Goal: Share content: Share content

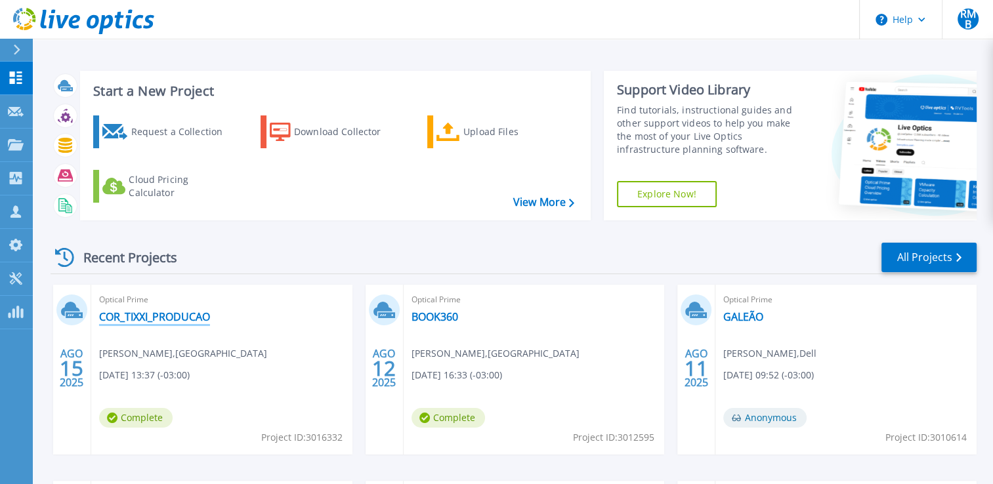
click at [128, 315] on link "COR_TIXXI_PRODUCAO" at bounding box center [154, 316] width 111 height 13
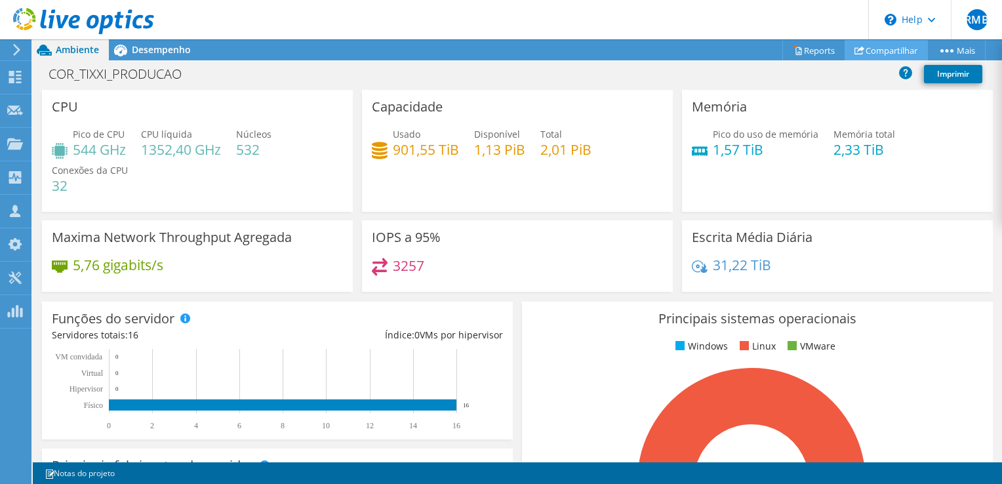
click at [880, 45] on link "Compartilhar" at bounding box center [886, 50] width 83 height 20
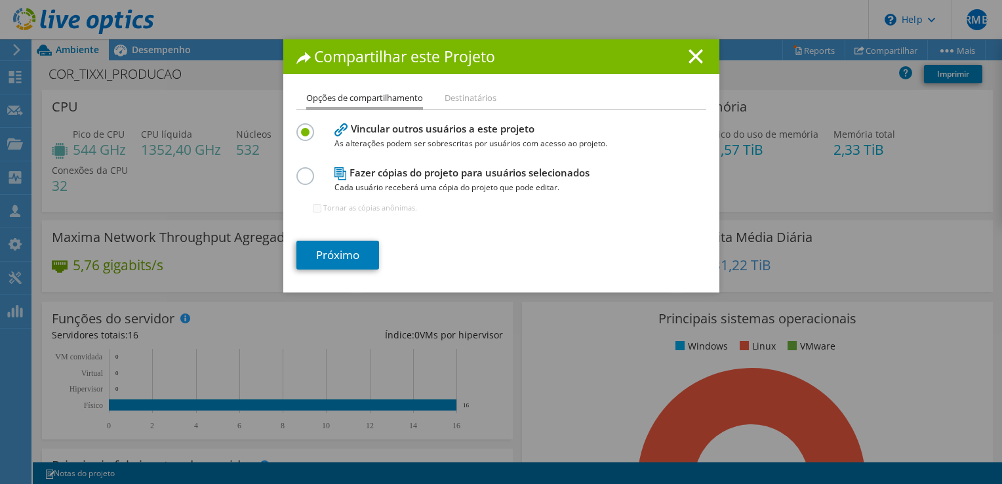
click at [302, 127] on label at bounding box center [308, 124] width 23 height 3
click at [0, 0] on input "radio" at bounding box center [0, 0] width 0 height 0
click at [346, 257] on link "Próximo" at bounding box center [338, 255] width 83 height 29
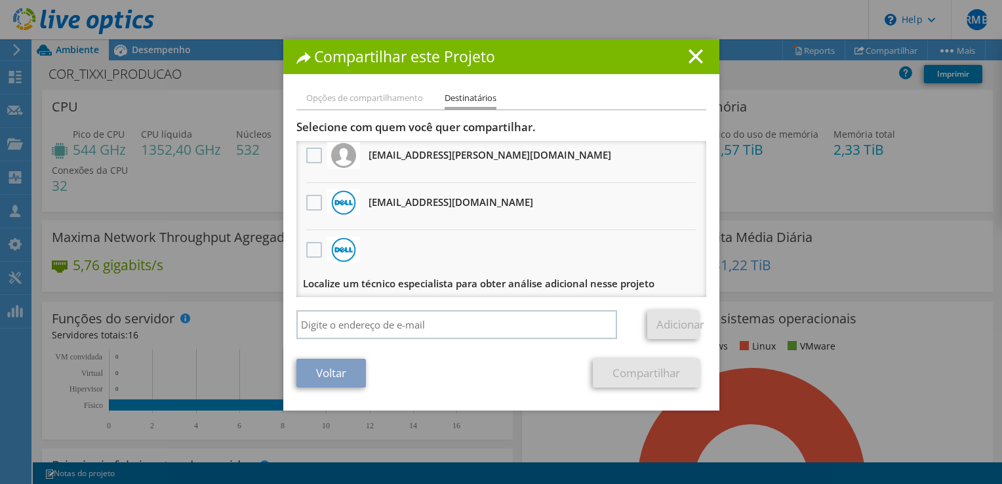
scroll to position [7, 0]
drag, startPoint x: 396, startPoint y: 245, endPoint x: 524, endPoint y: 257, distance: 128.4
click at [523, 257] on li "Localize um técnico especialista para obter análise adicional nesse projeto" at bounding box center [502, 264] width 410 height 70
click at [689, 57] on icon at bounding box center [696, 56] width 14 height 14
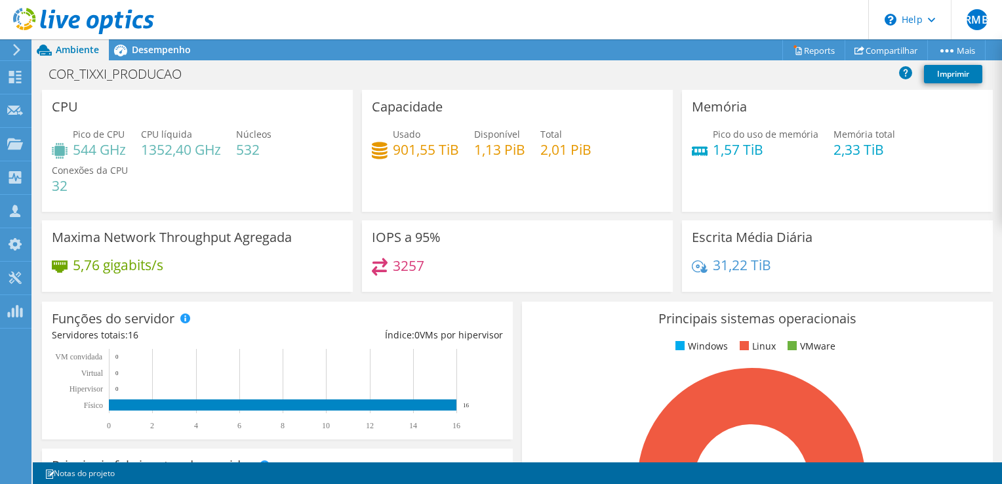
click at [444, 178] on div "Capacidade Usado 901,55 TiB Disponível 1,13 PiB Total 2,01 PiB" at bounding box center [517, 151] width 311 height 122
click at [136, 50] on span "Desempenho" at bounding box center [161, 49] width 59 height 12
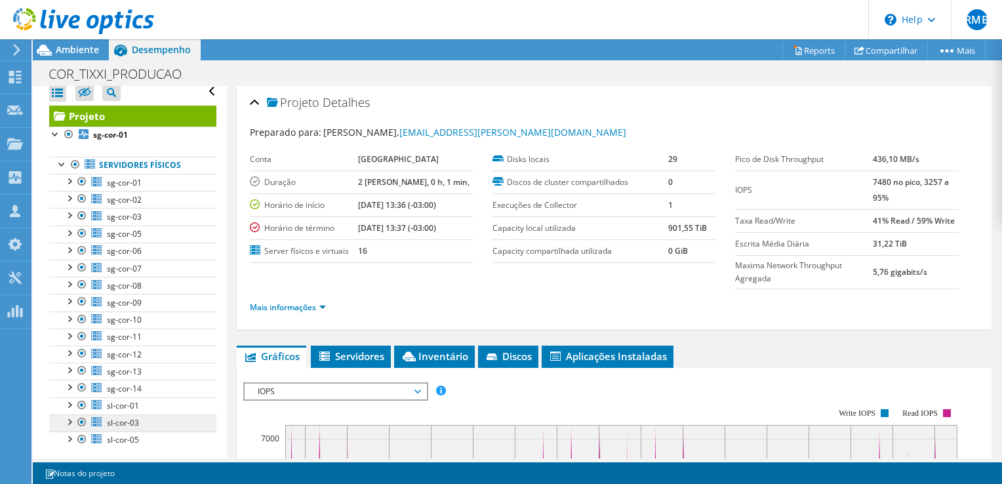
scroll to position [0, 0]
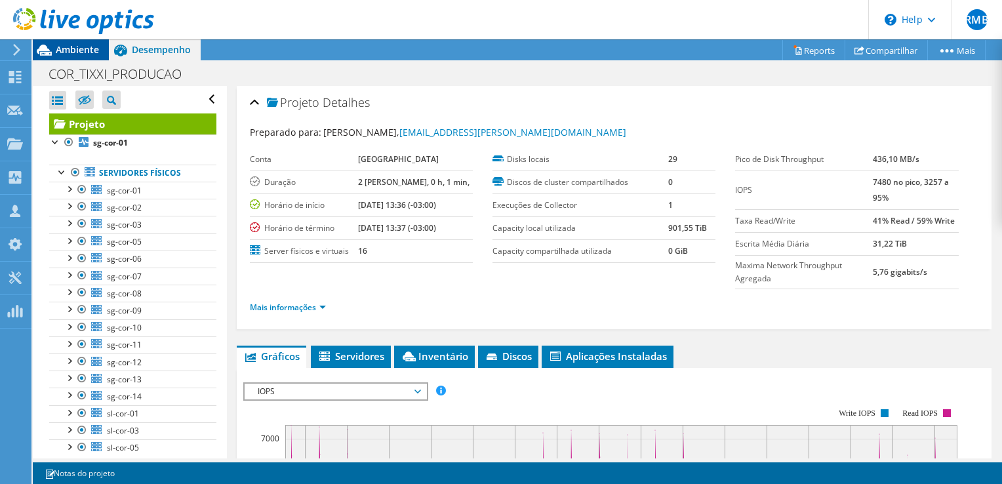
click at [66, 51] on span "Ambiente" at bounding box center [77, 49] width 43 height 12
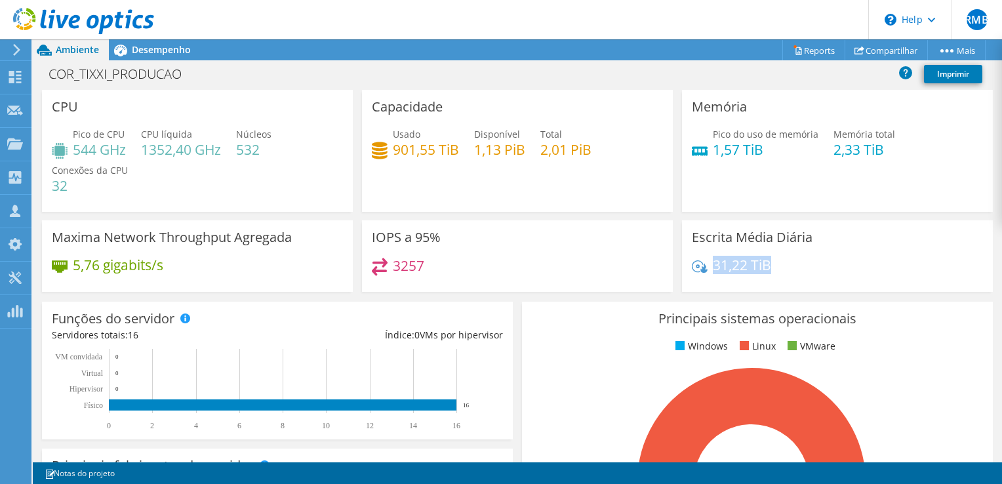
drag, startPoint x: 775, startPoint y: 261, endPoint x: 707, endPoint y: 266, distance: 67.8
click at [707, 266] on div "31,22 TiB" at bounding box center [837, 272] width 291 height 28
click at [713, 266] on h4 "31,22 TiB" at bounding box center [742, 265] width 58 height 14
click at [751, 264] on h4 "31,22 TiB" at bounding box center [742, 265] width 58 height 14
drag, startPoint x: 770, startPoint y: 266, endPoint x: 704, endPoint y: 266, distance: 66.3
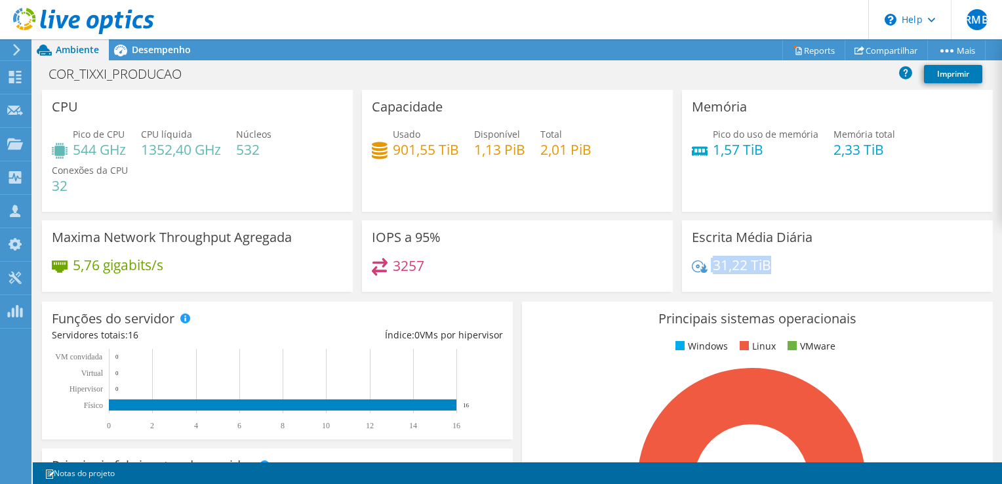
click at [704, 266] on div "31,22 TiB" at bounding box center [837, 272] width 291 height 28
drag, startPoint x: 704, startPoint y: 266, endPoint x: 795, endPoint y: 262, distance: 91.3
click at [795, 262] on div "31,22 TiB" at bounding box center [837, 272] width 291 height 28
drag, startPoint x: 793, startPoint y: 268, endPoint x: 679, endPoint y: 267, distance: 113.5
click at [682, 267] on div "Escrita Média Diária 31,22 TiB" at bounding box center [837, 256] width 311 height 72
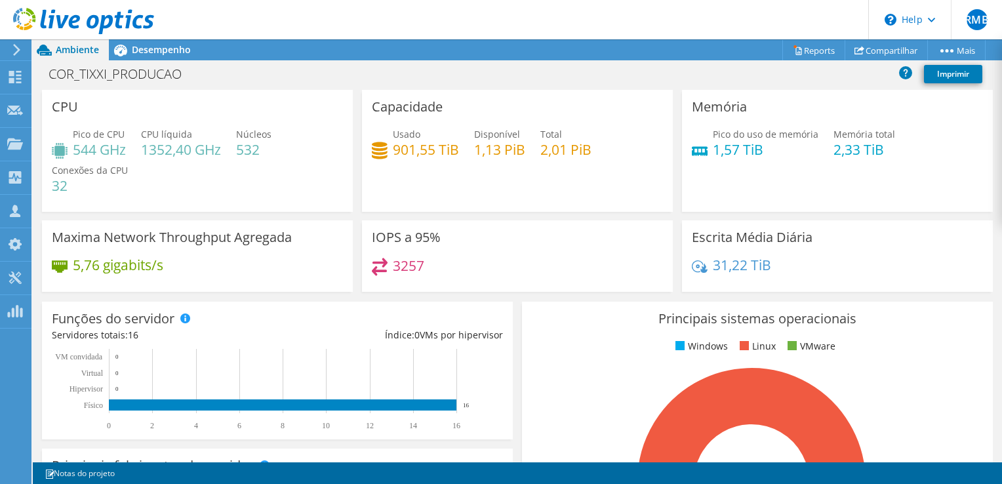
drag, startPoint x: 679, startPoint y: 267, endPoint x: 857, endPoint y: 275, distance: 178.6
click at [857, 275] on div "31,22 TiB" at bounding box center [837, 272] width 291 height 28
click at [168, 47] on span "Desempenho" at bounding box center [161, 49] width 59 height 12
